Goal: Communication & Community: Answer question/provide support

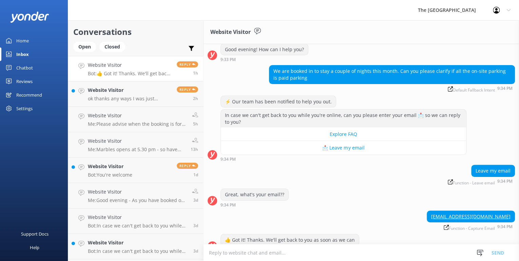
scroll to position [58, 0]
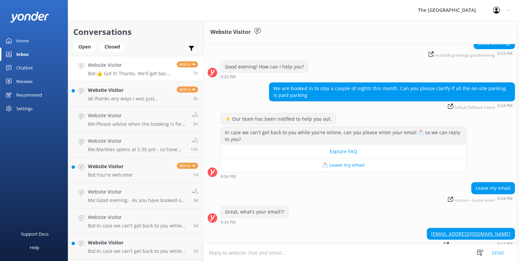
drag, startPoint x: 358, startPoint y: 248, endPoint x: 199, endPoint y: 261, distance: 158.9
click at [356, 248] on textarea at bounding box center [361, 253] width 315 height 17
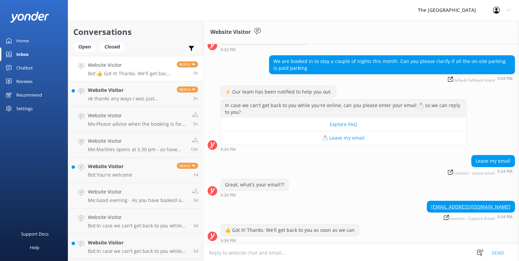
click at [228, 247] on textarea at bounding box center [361, 253] width 315 height 17
paste textarea "We offer reserved paid parking & limited paid EV charging stations at $30/day. …"
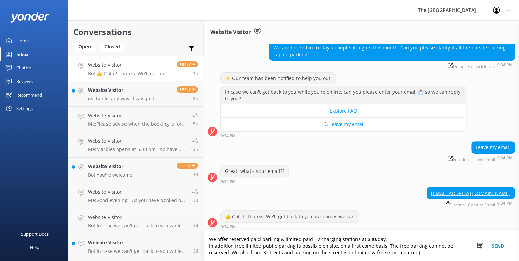
scroll to position [0, 0]
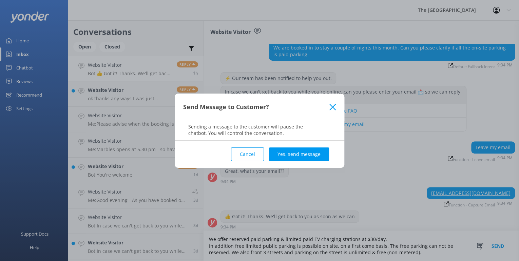
click at [252, 154] on button "Cancel" at bounding box center [247, 155] width 33 height 14
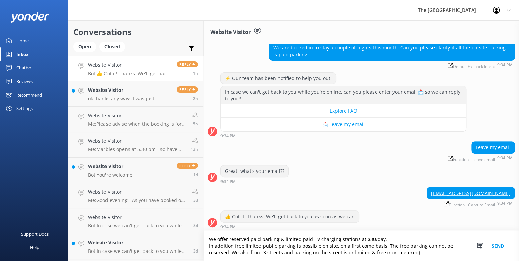
click at [209, 240] on textarea "We offer reserved paid parking & limited paid EV charging stations at $30/day. …" at bounding box center [361, 246] width 315 height 30
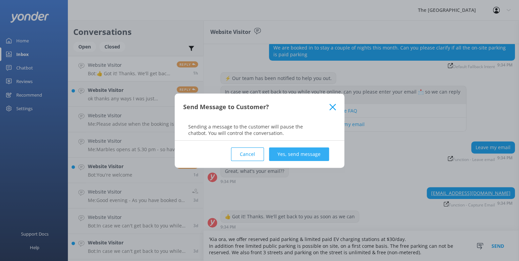
type textarea "'Kia ora, we offer reserved paid parking & limited paid EV charging stations at…"
click at [289, 154] on button "Yes, send message" at bounding box center [299, 155] width 60 height 14
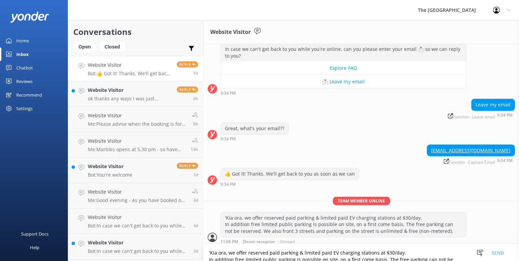
scroll to position [142, 0]
